Goal: Task Accomplishment & Management: Complete application form

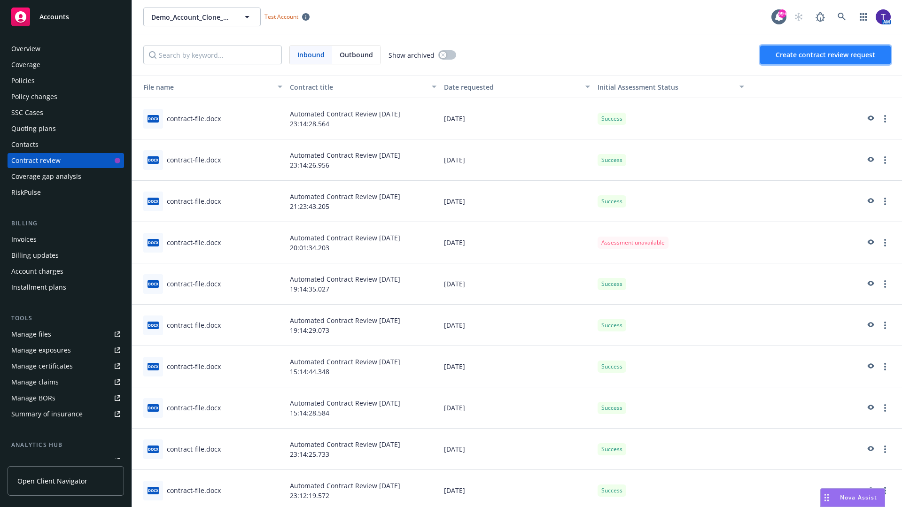
click at [825, 55] on span "Create contract review request" at bounding box center [825, 54] width 100 height 9
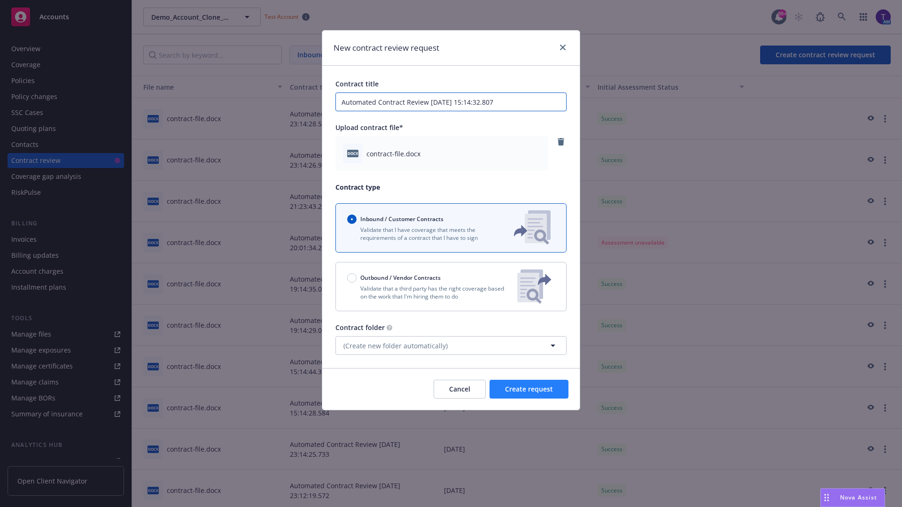
type input "Automated Contract Review [DATE] 15:14:32.807"
click at [529, 389] on span "Create request" at bounding box center [529, 389] width 48 height 9
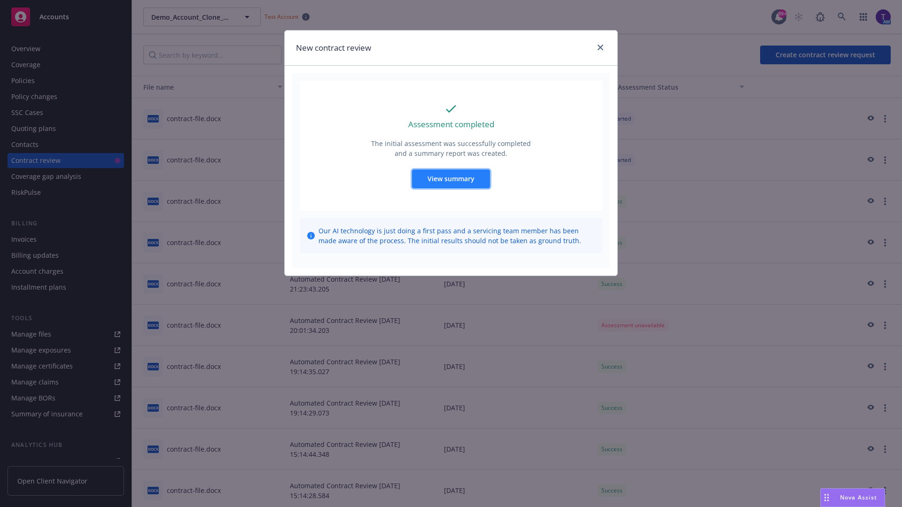
click at [450, 178] on span "View summary" at bounding box center [450, 178] width 47 height 9
